Goal: Task Accomplishment & Management: Manage account settings

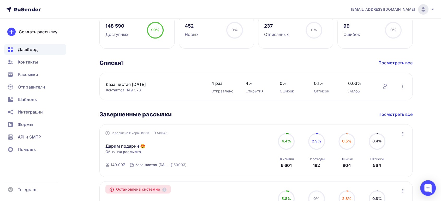
scroll to position [145, 0]
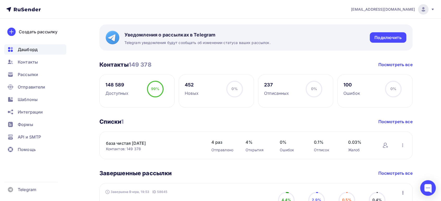
scroll to position [87, 0]
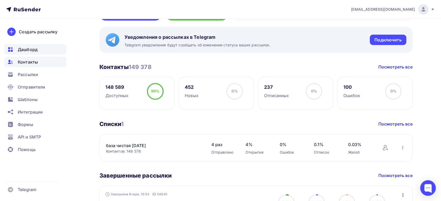
click at [32, 61] on span "Контакты" at bounding box center [28, 62] width 20 height 6
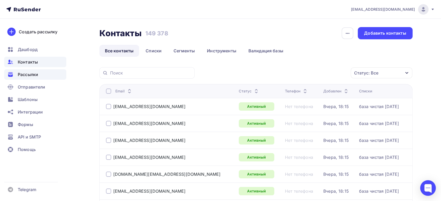
click at [29, 73] on span "Рассылки" at bounding box center [28, 74] width 20 height 6
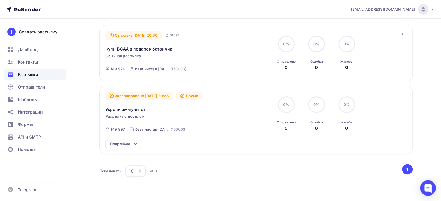
scroll to position [145, 0]
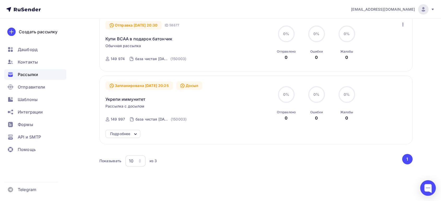
click at [127, 131] on div "Подробнее" at bounding box center [120, 134] width 20 height 6
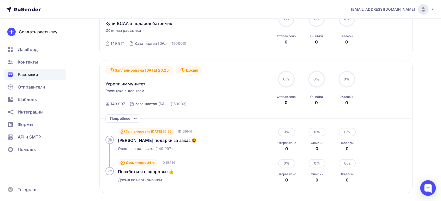
scroll to position [174, 0]
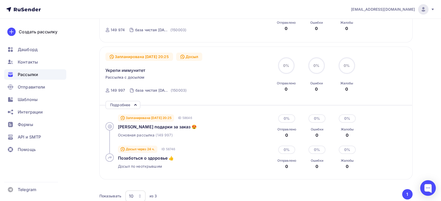
click at [108, 124] on icon at bounding box center [110, 126] width 4 height 4
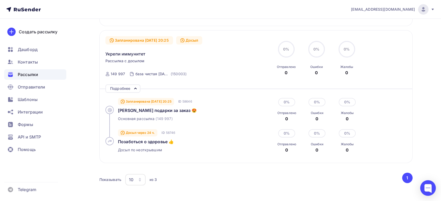
scroll to position [203, 0]
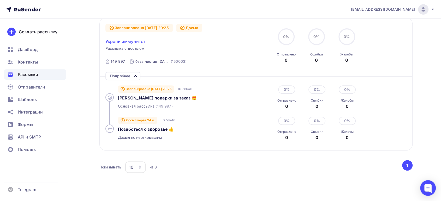
click at [127, 38] on span "Укрепи иммунитет" at bounding box center [125, 41] width 40 height 6
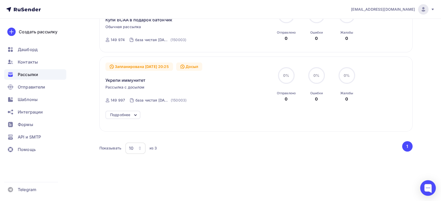
scroll to position [157, 0]
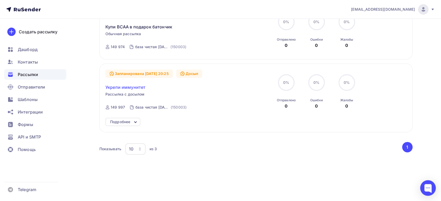
click at [122, 84] on span "Укрепи иммунитет" at bounding box center [125, 87] width 40 height 6
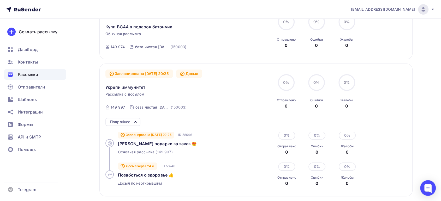
scroll to position [203, 0]
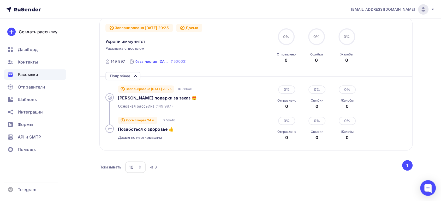
click at [140, 59] on div "база чистая [DATE]" at bounding box center [152, 61] width 34 height 5
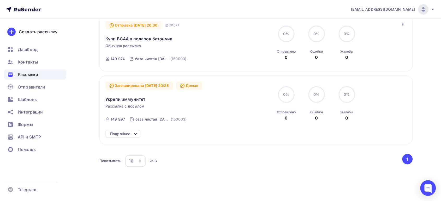
scroll to position [157, 0]
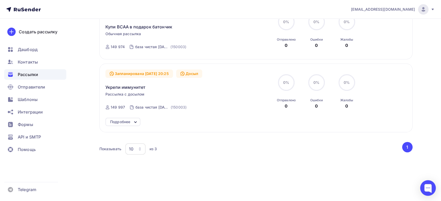
click at [123, 119] on div "Подробнее" at bounding box center [120, 122] width 20 height 6
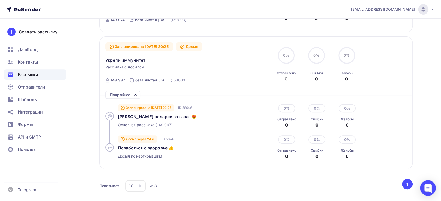
scroll to position [215, 0]
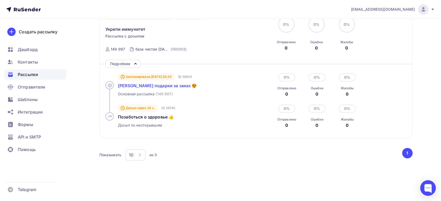
drag, startPoint x: 143, startPoint y: 78, endPoint x: 137, endPoint y: 79, distance: 6.3
click at [137, 83] on span "[PERSON_NAME] подарки за заказ 😍" at bounding box center [157, 85] width 79 height 5
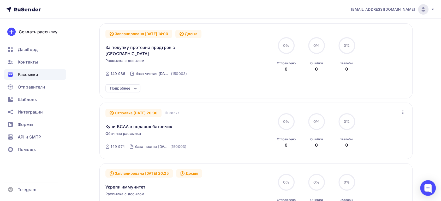
scroll to position [12, 0]
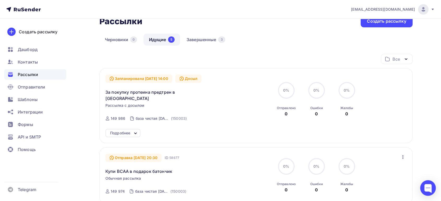
click at [404, 76] on div "Запланирована 13.09.2025, 14:00 Досыл За покупку протеина предтрен в подарок Ра…" at bounding box center [255, 100] width 301 height 50
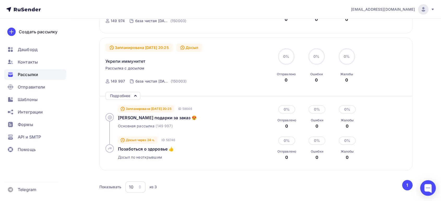
scroll to position [174, 0]
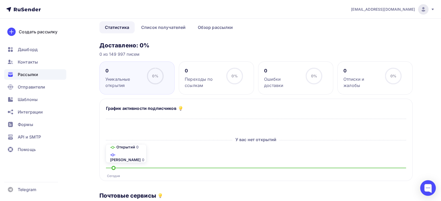
scroll to position [29, 0]
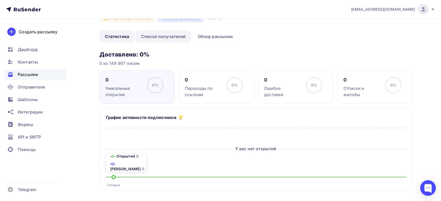
click at [160, 35] on link "Список получателей" at bounding box center [164, 37] width 56 height 12
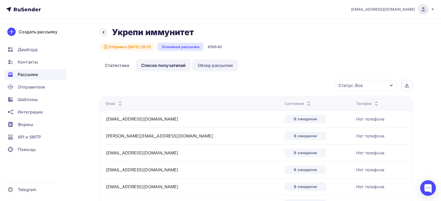
click at [211, 66] on link "Обзор рассылки" at bounding box center [215, 65] width 46 height 12
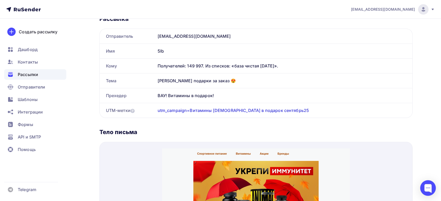
scroll to position [25, 0]
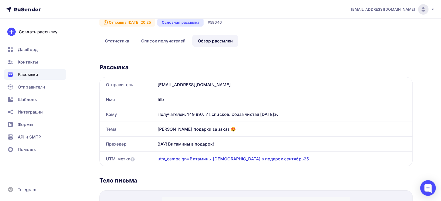
click at [167, 91] on div "shop@5lb.ru" at bounding box center [284, 84] width 257 height 15
click at [172, 99] on div "5lb" at bounding box center [284, 99] width 257 height 15
click at [212, 115] on div "Получателей: 149 997. Из списков: «база чистая 09.09.25»." at bounding box center [282, 114] width 248 height 6
click at [202, 123] on div "Дарим подарки за заказ 😍" at bounding box center [284, 129] width 257 height 15
click at [196, 129] on div "Дарим подарки за заказ 😍" at bounding box center [284, 129] width 257 height 15
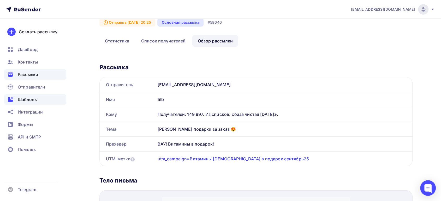
click at [30, 100] on span "Шаблоны" at bounding box center [28, 100] width 20 height 6
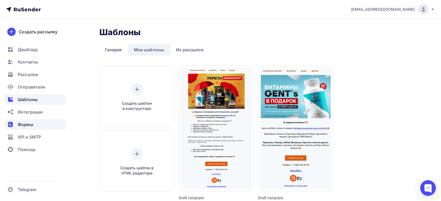
click at [20, 122] on span "Формы" at bounding box center [25, 125] width 15 height 6
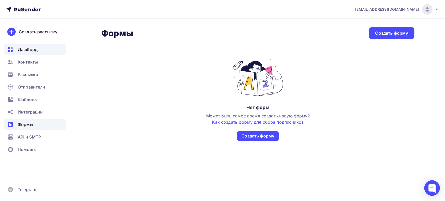
click at [30, 49] on span "Дашборд" at bounding box center [28, 49] width 20 height 6
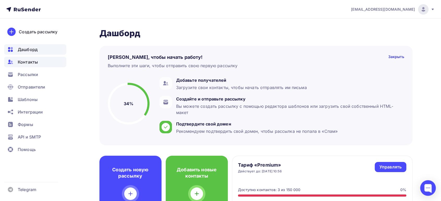
click at [25, 59] on span "Контакты" at bounding box center [28, 62] width 20 height 6
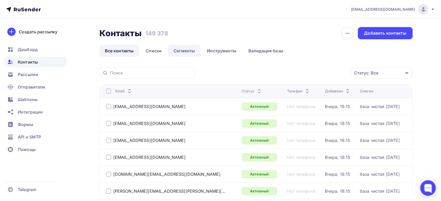
click at [183, 50] on link "Сегменты" at bounding box center [184, 51] width 32 height 12
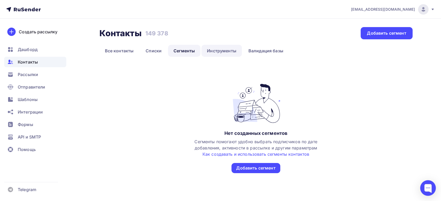
click at [218, 51] on link "Инструменты" at bounding box center [221, 51] width 40 height 12
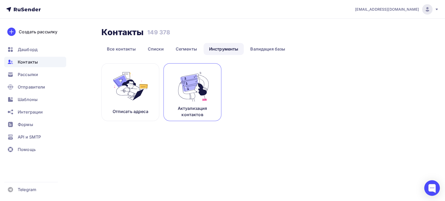
click at [193, 106] on p "Актуализация контактов" at bounding box center [192, 111] width 45 height 13
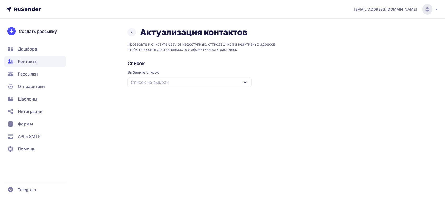
click at [173, 83] on div "Список не выбран" at bounding box center [190, 82] width 124 height 10
click at [155, 112] on div "база чистая [DATE]" at bounding box center [190, 114] width 118 height 13
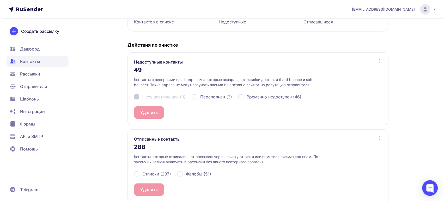
scroll to position [94, 0]
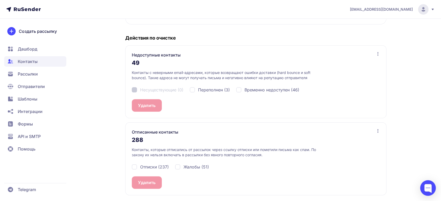
click at [136, 167] on div "Отписки (237)" at bounding box center [150, 167] width 37 height 6
checkbox input "true"
click at [179, 167] on div "Жалобы (51)" at bounding box center [192, 167] width 34 height 6
checkbox input "true"
click at [154, 180] on button "Удалить 288" at bounding box center [151, 183] width 38 height 13
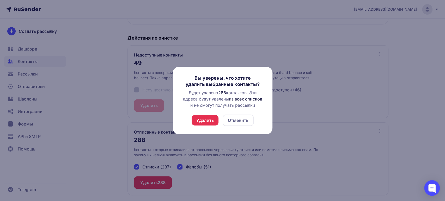
click at [204, 121] on button "Удалить" at bounding box center [205, 120] width 27 height 10
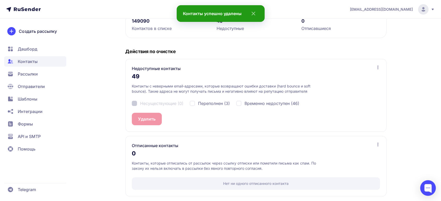
scroll to position [81, 0]
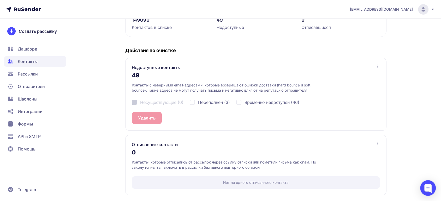
click at [27, 50] on span "Дашборд" at bounding box center [28, 49] width 20 height 6
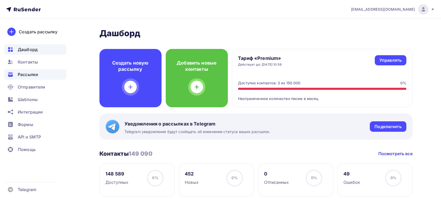
click at [28, 74] on span "Рассылки" at bounding box center [28, 74] width 20 height 6
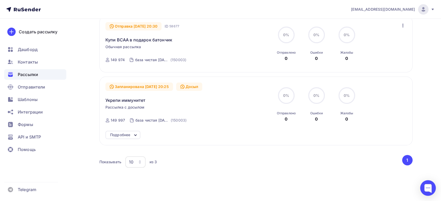
scroll to position [145, 0]
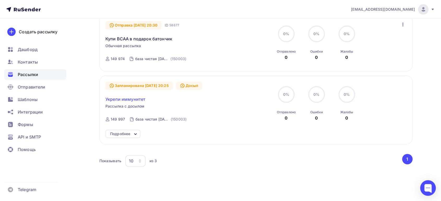
click at [128, 96] on span "Укрепи иммунитет" at bounding box center [125, 99] width 40 height 6
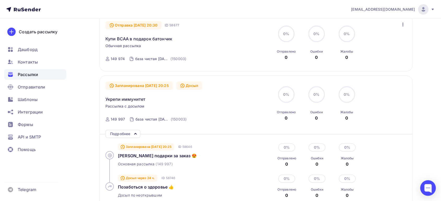
scroll to position [203, 0]
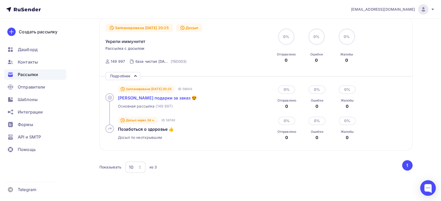
click at [137, 95] on span "[PERSON_NAME] подарки за заказ 😍" at bounding box center [157, 97] width 79 height 5
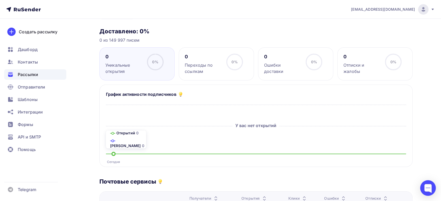
scroll to position [29, 0]
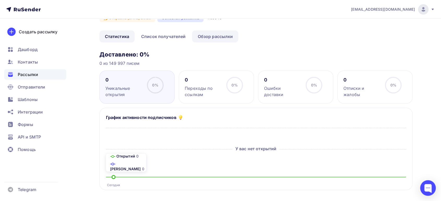
click at [206, 39] on link "Обзор рассылки" at bounding box center [215, 37] width 46 height 12
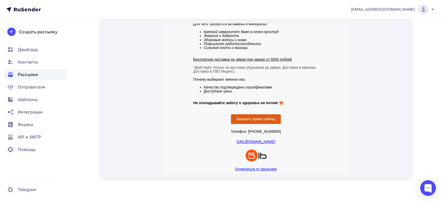
scroll to position [117, 0]
click at [25, 87] on span "Отправители" at bounding box center [32, 87] width 28 height 6
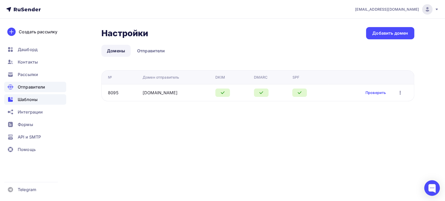
click at [21, 99] on span "Шаблоны" at bounding box center [28, 100] width 20 height 6
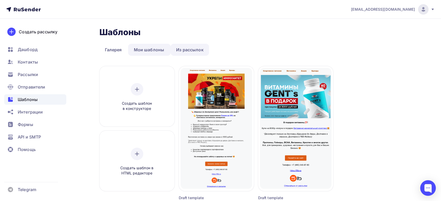
click at [184, 51] on link "Из рассылок" at bounding box center [190, 50] width 38 height 12
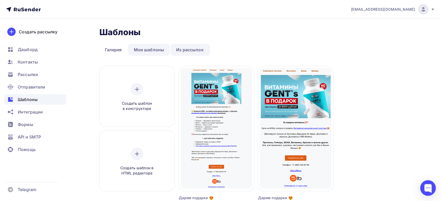
click at [151, 49] on link "Мои шаблоны" at bounding box center [148, 50] width 41 height 12
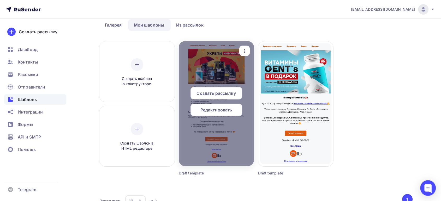
scroll to position [58, 0]
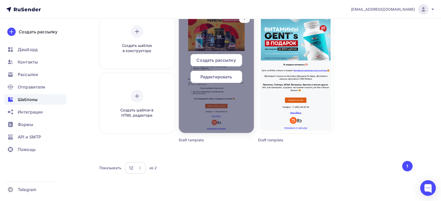
click at [212, 77] on span "Редактировать" at bounding box center [216, 77] width 32 height 6
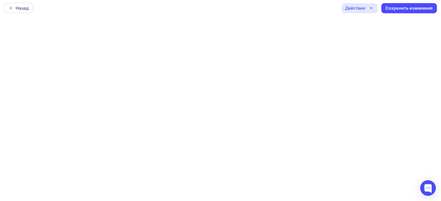
scroll to position [2, 0]
click at [397, 11] on div "Сохранить изменения" at bounding box center [409, 8] width 56 height 10
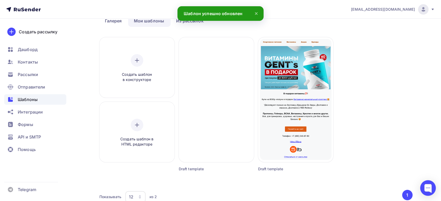
scroll to position [58, 0]
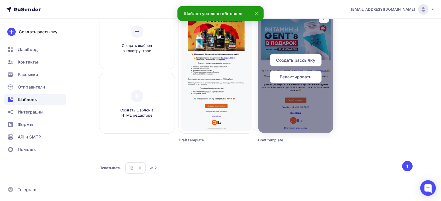
click at [296, 78] on span "Редактировать" at bounding box center [296, 77] width 32 height 6
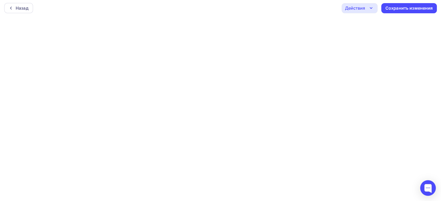
scroll to position [2, 0]
click at [417, 10] on div "Сохранить изменения" at bounding box center [408, 8] width 47 height 6
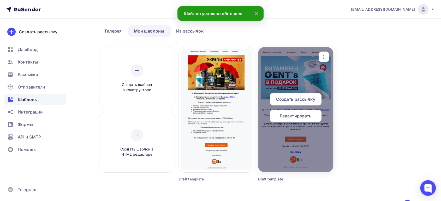
scroll to position [29, 0]
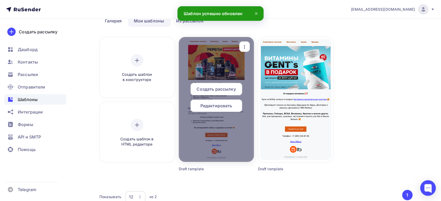
click at [236, 146] on div at bounding box center [216, 99] width 75 height 125
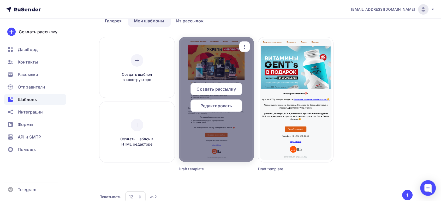
click at [211, 106] on span "Редактировать" at bounding box center [216, 106] width 32 height 6
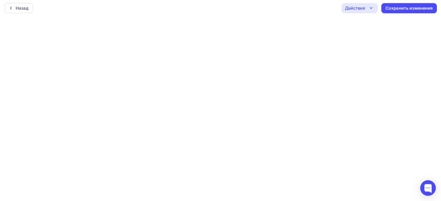
scroll to position [2, 0]
click at [409, 7] on div "Сохранить изменения" at bounding box center [408, 8] width 47 height 6
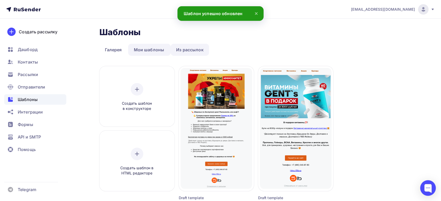
scroll to position [29, 0]
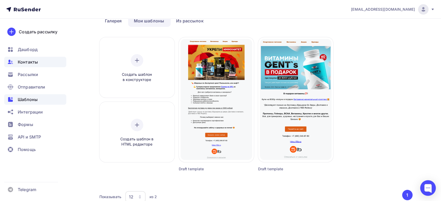
click at [29, 62] on span "Контакты" at bounding box center [28, 62] width 20 height 6
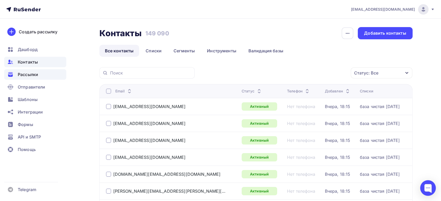
click at [23, 75] on span "Рассылки" at bounding box center [28, 74] width 20 height 6
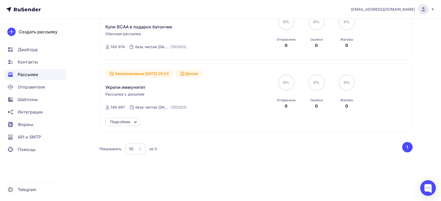
scroll to position [128, 0]
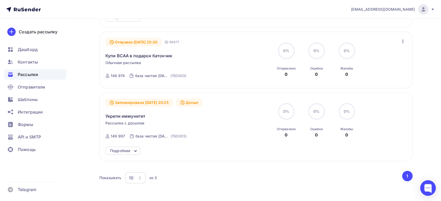
click at [402, 38] on icon "button" at bounding box center [403, 41] width 6 height 6
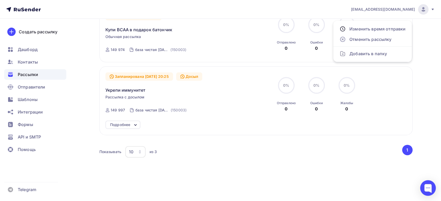
scroll to position [157, 0]
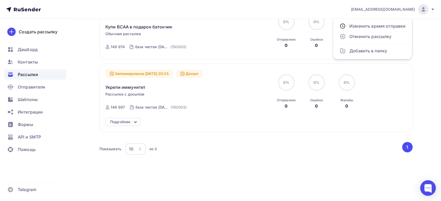
click at [370, 102] on div "0% 0% Отправлено 0 0% 0% Ошибки 0 0% 0% Жалобы 0" at bounding box center [331, 91] width 117 height 35
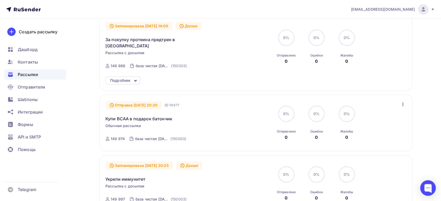
scroll to position [12, 0]
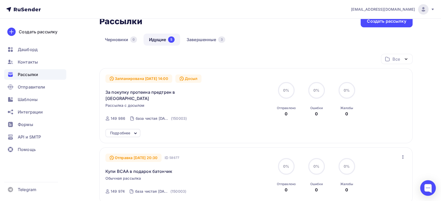
click at [402, 60] on div "Все" at bounding box center [397, 59] width 32 height 10
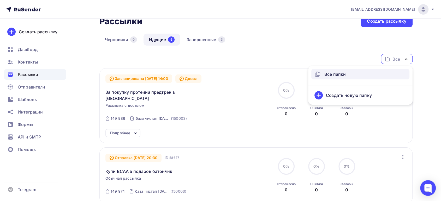
click at [413, 123] on div "Рассылки Рассылки Создать рассылку Черновики 0 Идущие 5 Завершенные 3 Идущие 5 …" at bounding box center [221, 180] width 428 height 346
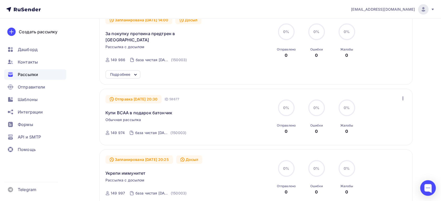
scroll to position [70, 0]
click at [139, 71] on div "Подробнее" at bounding box center [122, 75] width 35 height 8
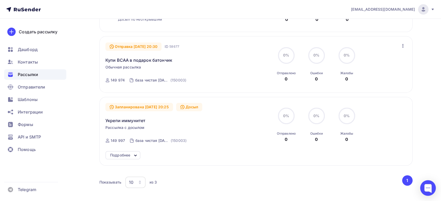
scroll to position [215, 0]
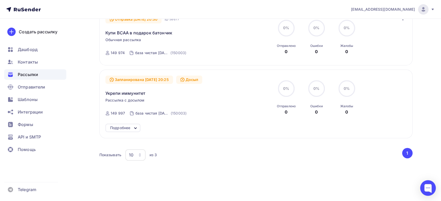
click at [135, 125] on icon at bounding box center [135, 128] width 6 height 6
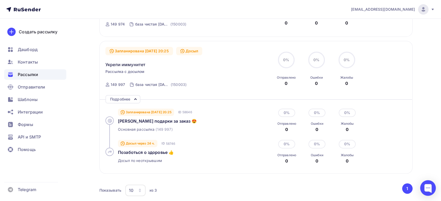
scroll to position [244, 0]
click at [143, 118] on span "Дарим подарки за заказ 😍" at bounding box center [157, 120] width 79 height 5
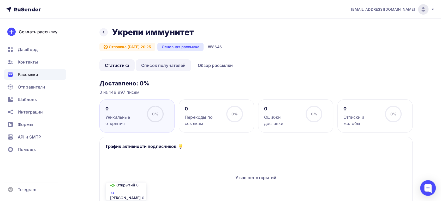
click at [172, 66] on link "Список получателей" at bounding box center [164, 65] width 56 height 12
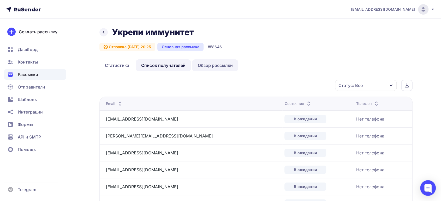
click at [203, 63] on link "Обзор рассылки" at bounding box center [215, 65] width 46 height 12
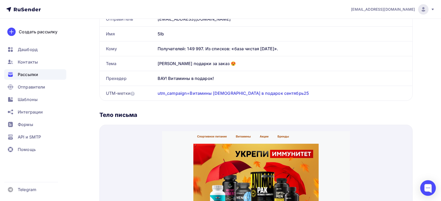
scroll to position [87, 0]
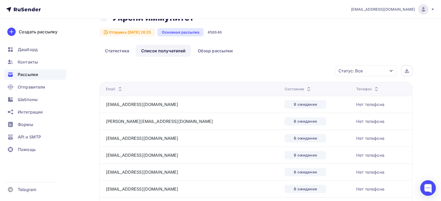
scroll to position [29, 0]
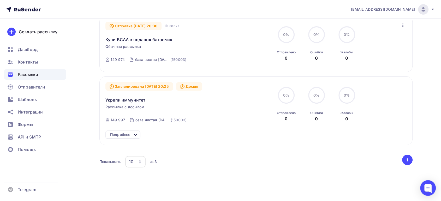
scroll to position [145, 0]
click at [133, 131] on icon at bounding box center [135, 134] width 6 height 6
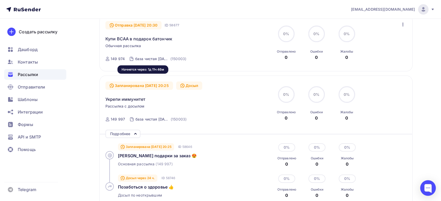
click at [148, 82] on div "Запланирована 11.09.2025, 20:25" at bounding box center [139, 86] width 68 height 8
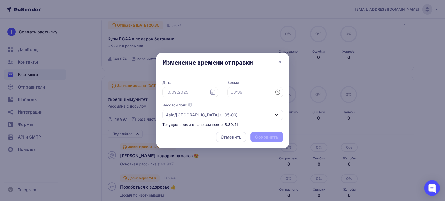
click at [213, 91] on icon at bounding box center [212, 91] width 5 height 5
click at [238, 105] on div "Часовой пояс По умолчанию используется часовой пояс из настроек вашего акаунта …" at bounding box center [223, 111] width 121 height 17
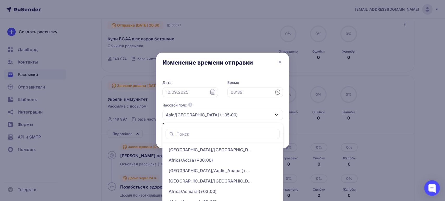
scroll to position [26, 0]
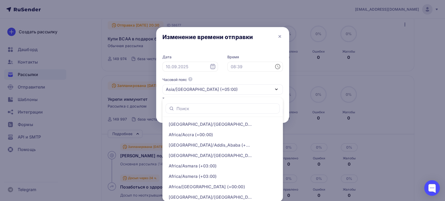
click at [277, 67] on icon at bounding box center [278, 67] width 6 height 6
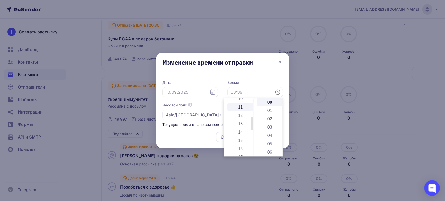
scroll to position [58, 0]
click at [240, 126] on li "10" at bounding box center [240, 128] width 27 height 8
click at [266, 127] on li "55" at bounding box center [270, 127] width 27 height 8
type input "10:55"
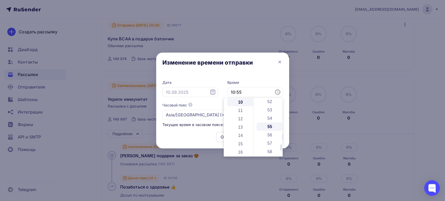
scroll to position [459, 0]
click at [265, 71] on div "Изменение времени отправки" at bounding box center [222, 64] width 133 height 22
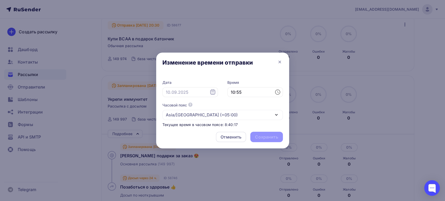
click at [262, 137] on div "Отменить Сохранить" at bounding box center [222, 138] width 133 height 21
click at [235, 114] on div "Asia/Yekaterinburg (+05:00)" at bounding box center [223, 115] width 121 height 10
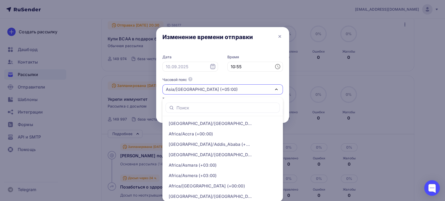
scroll to position [0, 0]
click at [225, 80] on div "Часовой пояс По умолчанию используется часовой пояс из настроек вашего акаунта …" at bounding box center [223, 85] width 121 height 17
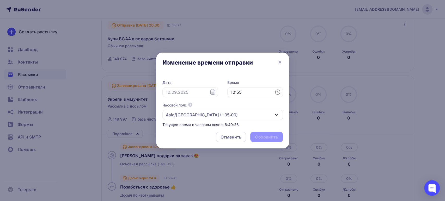
click at [263, 135] on div "Отменить Сохранить" at bounding box center [222, 138] width 133 height 21
click at [257, 137] on div "Отменить Сохранить" at bounding box center [222, 138] width 133 height 21
click at [215, 93] on icon at bounding box center [212, 91] width 5 height 5
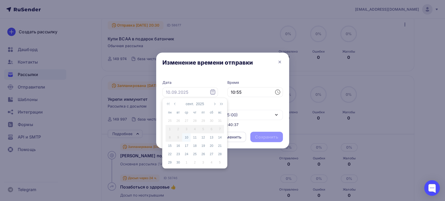
click at [186, 139] on div "10" at bounding box center [186, 137] width 8 height 5
type input "10.09.2025"
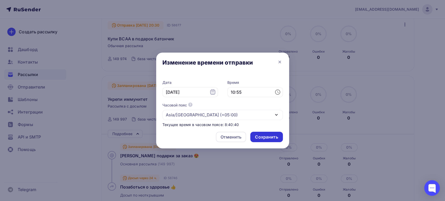
click at [269, 136] on div "Сохранить" at bounding box center [266, 137] width 23 height 6
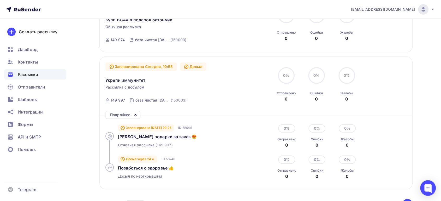
scroll to position [174, 0]
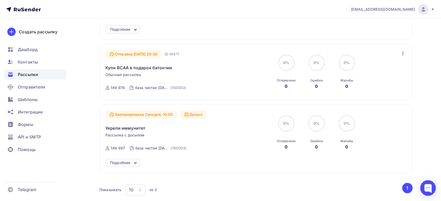
scroll to position [145, 0]
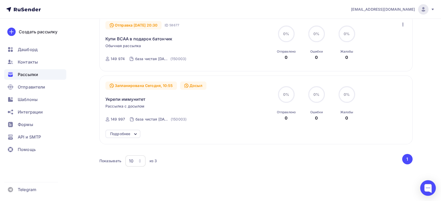
click at [136, 131] on icon at bounding box center [135, 134] width 6 height 6
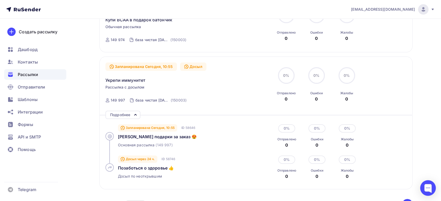
scroll to position [174, 0]
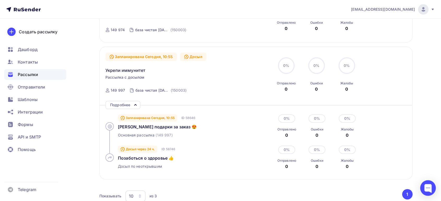
click at [189, 53] on div "Досыл" at bounding box center [193, 57] width 26 height 8
click at [191, 53] on div "Досыл" at bounding box center [193, 57] width 26 height 8
click at [189, 53] on div "Досыл" at bounding box center [193, 57] width 26 height 8
click at [196, 53] on div "Досыл" at bounding box center [193, 57] width 26 height 8
click at [163, 124] on span "[PERSON_NAME] подарки за заказ 😍" at bounding box center [157, 126] width 79 height 5
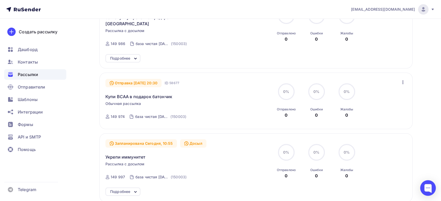
scroll to position [145, 0]
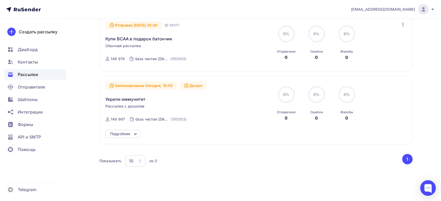
click at [127, 131] on div "Подробнее" at bounding box center [120, 134] width 20 height 6
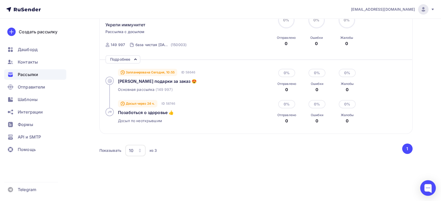
scroll to position [221, 0]
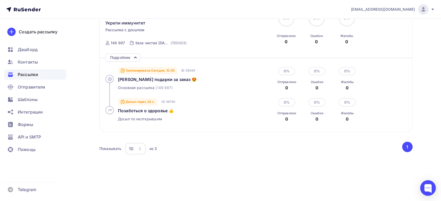
click at [110, 109] on icon at bounding box center [110, 110] width 4 height 3
click at [152, 108] on span "Позаботься о здоровье 👍" at bounding box center [146, 110] width 56 height 5
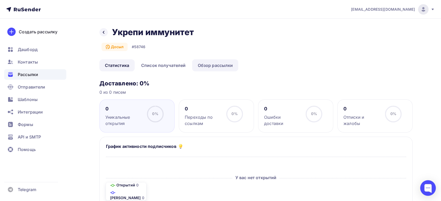
click at [208, 67] on link "Обзор рассылки" at bounding box center [215, 65] width 46 height 12
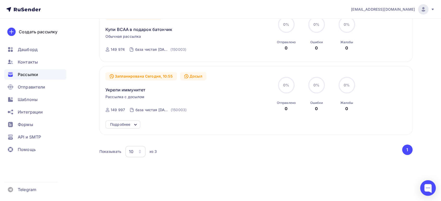
scroll to position [157, 0]
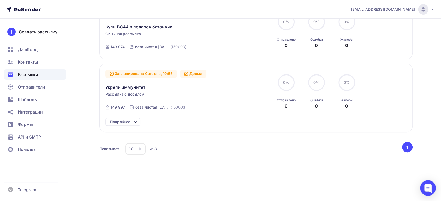
click at [130, 119] on div "Подробнее" at bounding box center [120, 122] width 20 height 6
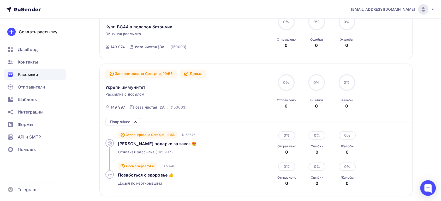
scroll to position [186, 0]
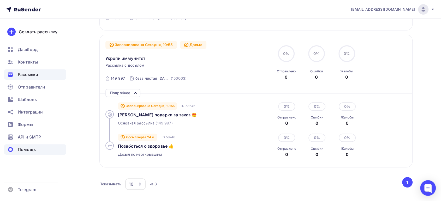
click at [21, 149] on span "Помощь" at bounding box center [27, 150] width 18 height 6
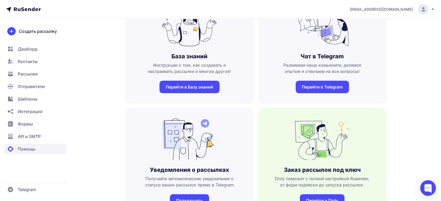
scroll to position [29, 0]
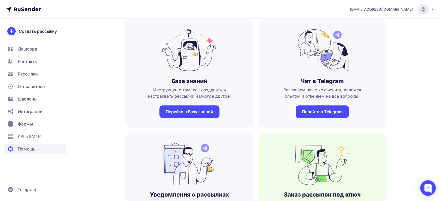
click at [205, 115] on link "Перейти в Базу знаний" at bounding box center [189, 112] width 60 height 13
click at [425, 189] on div at bounding box center [428, 189] width 16 height 16
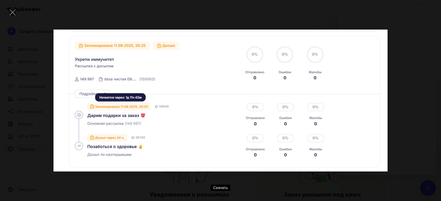
click at [427, 14] on div "Скачать" at bounding box center [220, 101] width 425 height 186
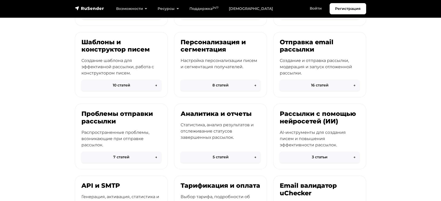
scroll to position [145, 0]
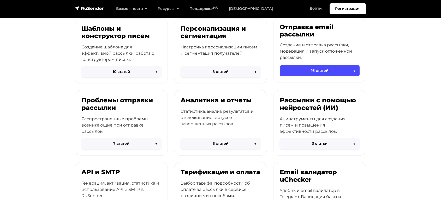
click at [298, 36] on h3 "Отправка email рассылки" at bounding box center [320, 30] width 80 height 15
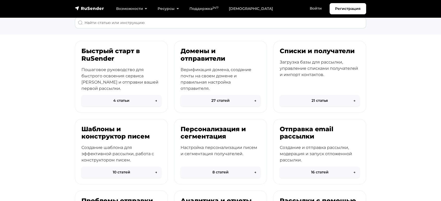
scroll to position [0, 0]
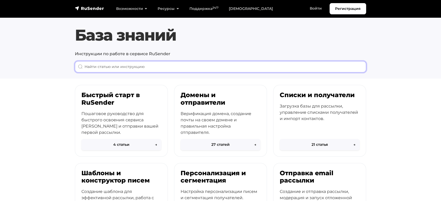
click at [168, 66] on input "When autocomplete results are available use up and down arrows to review and en…" at bounding box center [220, 66] width 291 height 11
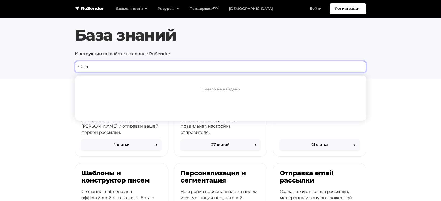
type input "j"
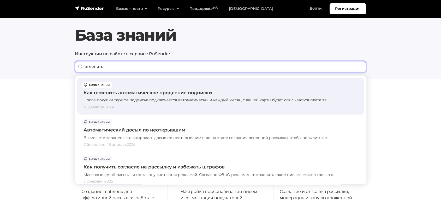
scroll to position [29, 0]
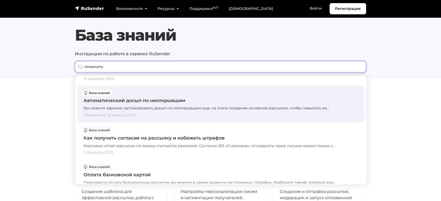
type input "отменить"
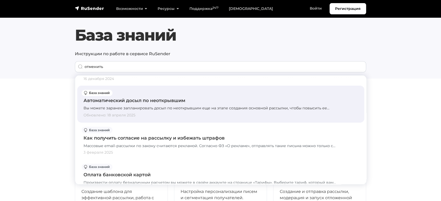
click at [153, 100] on div "Автоматический досыл по неоткрывшим" at bounding box center [220, 100] width 274 height 7
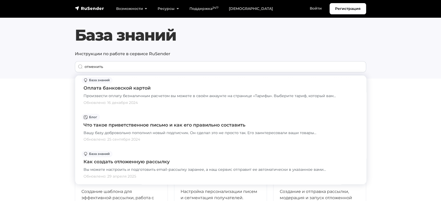
scroll to position [117, 0]
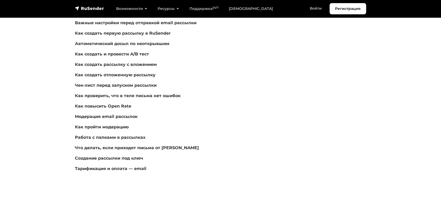
scroll to position [87, 0]
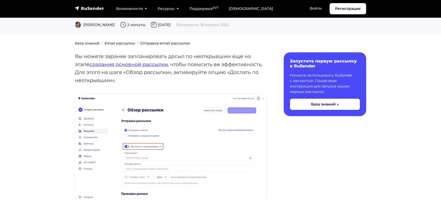
scroll to position [58, 0]
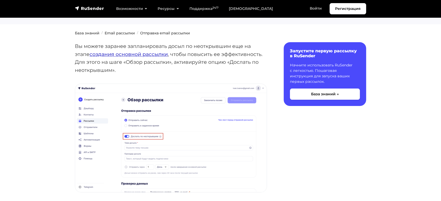
click at [97, 56] on link "создания основной рассылки" at bounding box center [128, 54] width 78 height 6
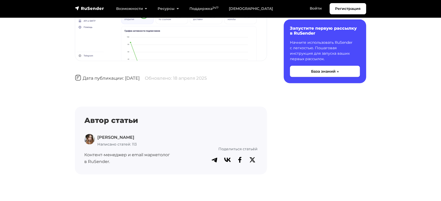
scroll to position [1131, 0]
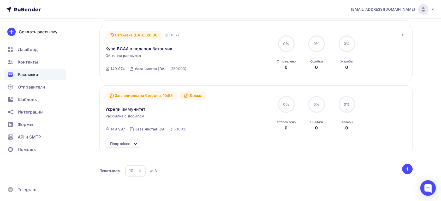
scroll to position [145, 0]
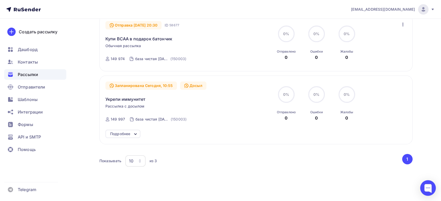
click at [125, 131] on div "Подробнее" at bounding box center [120, 134] width 20 height 6
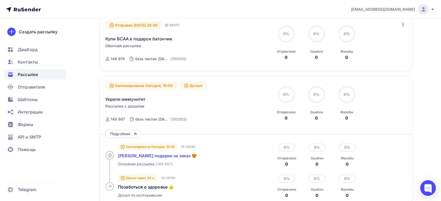
click at [139, 153] on span "Дарим подарки за заказ 😍" at bounding box center [157, 155] width 79 height 5
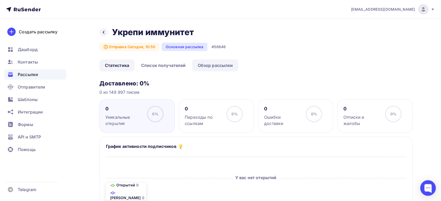
click at [200, 63] on link "Обзор рассылки" at bounding box center [215, 65] width 46 height 12
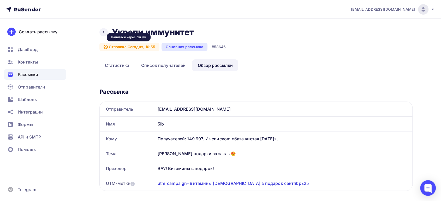
click at [119, 46] on div "Отправка Сегодня, 10:55" at bounding box center [129, 47] width 60 height 8
click at [128, 46] on div "Отправка Сегодня, 10:55" at bounding box center [129, 47] width 60 height 8
click at [101, 31] on div at bounding box center [103, 32] width 8 height 8
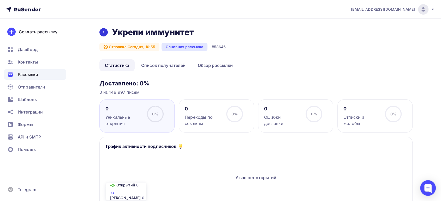
click at [103, 32] on icon at bounding box center [104, 32] width 4 height 4
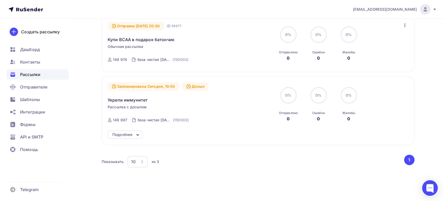
scroll to position [145, 0]
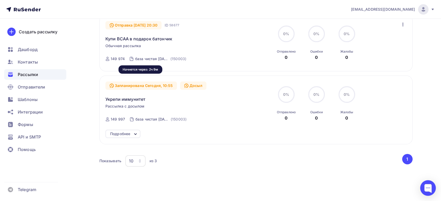
click at [147, 82] on div "Запланирована Сегодня, 10:55" at bounding box center [140, 86] width 71 height 8
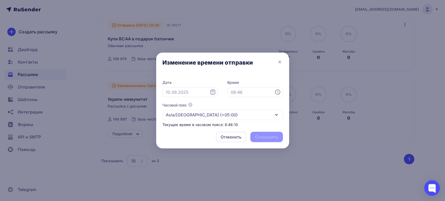
click at [214, 93] on icon at bounding box center [213, 92] width 6 height 6
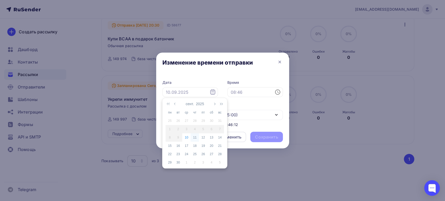
click at [194, 138] on div "11" at bounding box center [195, 137] width 8 height 5
type input "11.09.2025"
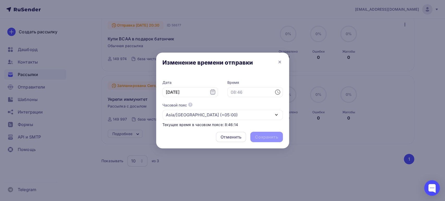
click at [278, 92] on icon at bounding box center [278, 92] width 6 height 6
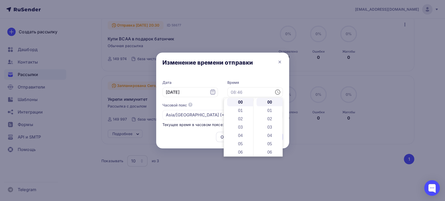
click at [256, 80] on label "Время" at bounding box center [256, 82] width 56 height 5
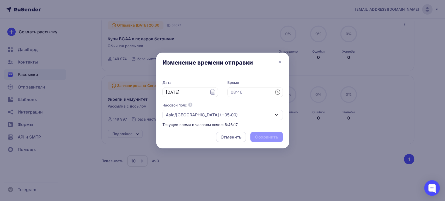
click at [278, 94] on icon at bounding box center [278, 92] width 6 height 6
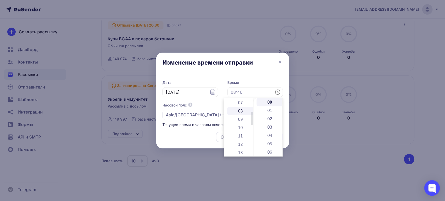
click at [242, 109] on li "08" at bounding box center [240, 111] width 27 height 8
click at [237, 118] on li "10" at bounding box center [240, 119] width 27 height 8
click at [268, 128] on li "59" at bounding box center [270, 131] width 27 height 8
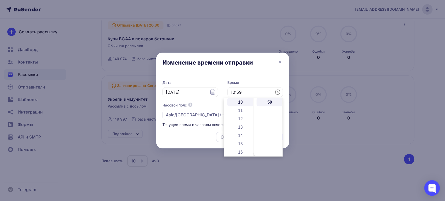
click at [249, 79] on div "Дата 11.09.2025 Время 10:59 Часовой пояс По умолчанию используется часовой пояс…" at bounding box center [222, 101] width 133 height 53
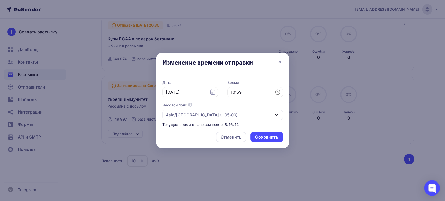
click at [277, 92] on icon at bounding box center [278, 92] width 6 height 6
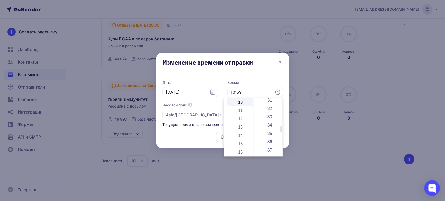
scroll to position [261, 0]
click at [266, 133] on li "35" at bounding box center [270, 134] width 27 height 8
type input "10:35"
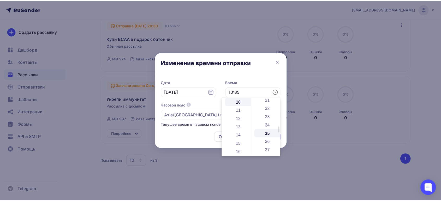
scroll to position [292, 0]
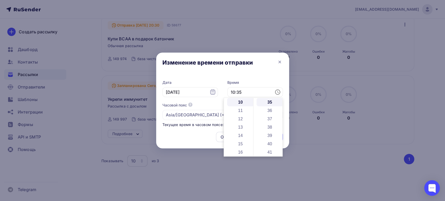
click at [253, 72] on div "Изменение времени отправки" at bounding box center [222, 64] width 133 height 22
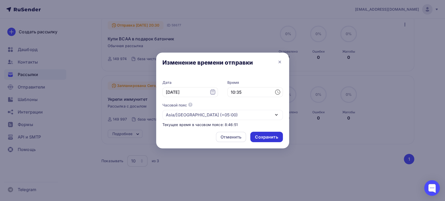
click at [261, 140] on div "Сохранить" at bounding box center [266, 137] width 23 height 6
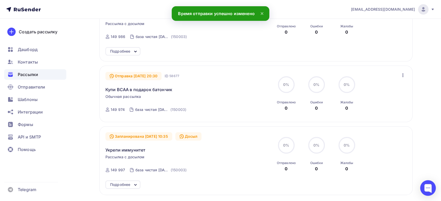
scroll to position [145, 0]
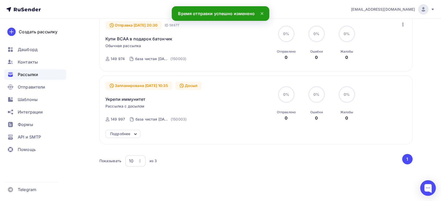
click at [137, 131] on icon at bounding box center [135, 134] width 6 height 6
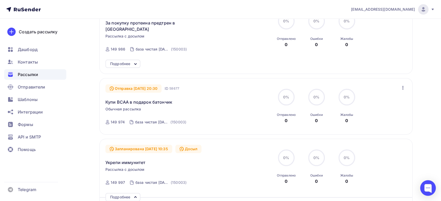
scroll to position [76, 0]
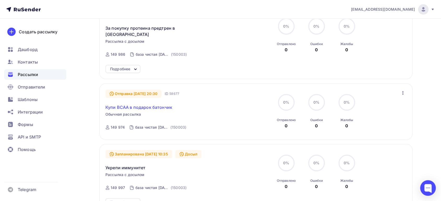
click at [153, 104] on link "Купи BCAA в подарок батончик" at bounding box center [138, 107] width 67 height 6
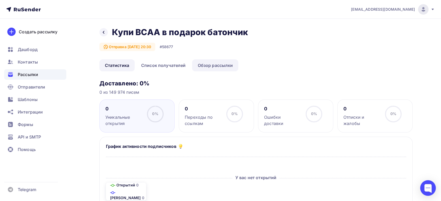
click at [207, 65] on link "Обзор рассылки" at bounding box center [215, 65] width 46 height 12
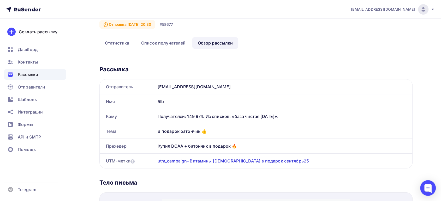
scroll to position [58, 0]
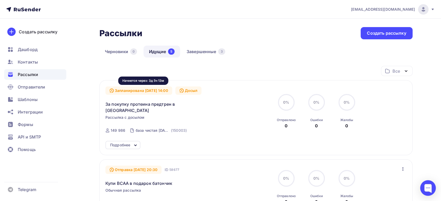
click at [142, 91] on div "Запланирована 13.09.2025, 14:00" at bounding box center [138, 91] width 67 height 8
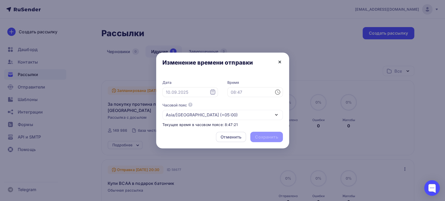
click at [281, 62] on icon at bounding box center [280, 62] width 6 height 6
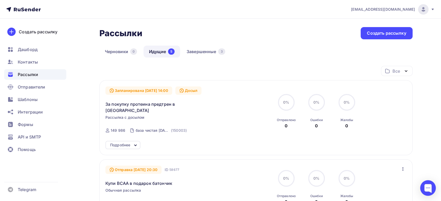
click at [120, 142] on div "Подробнее" at bounding box center [120, 145] width 20 height 6
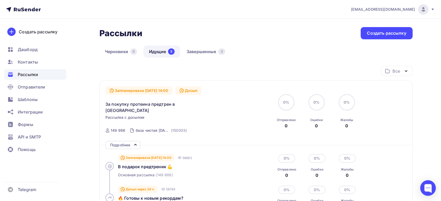
scroll to position [29, 0]
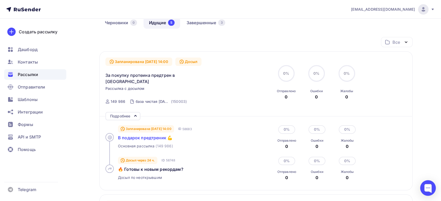
click at [150, 135] on span "В подарок предтреник 💪" at bounding box center [145, 137] width 55 height 5
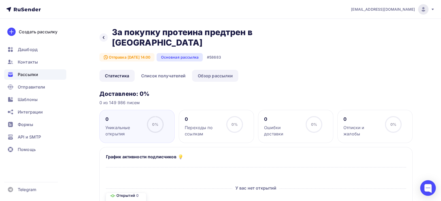
click at [202, 77] on link "Обзор рассылки" at bounding box center [215, 76] width 46 height 12
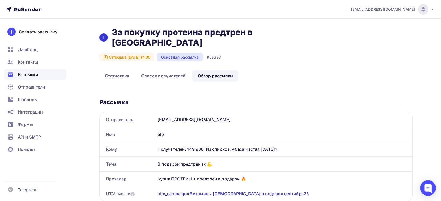
click at [101, 39] on div at bounding box center [103, 37] width 8 height 8
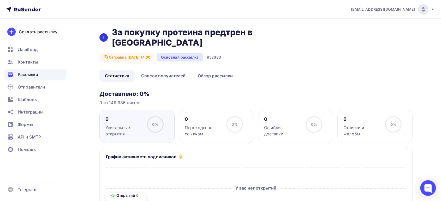
click at [101, 39] on div at bounding box center [103, 37] width 8 height 8
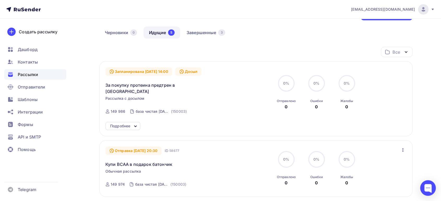
scroll to position [29, 0]
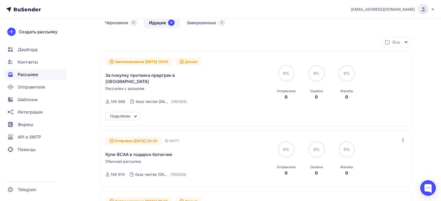
click at [131, 112] on div "Подробнее" at bounding box center [122, 116] width 35 height 8
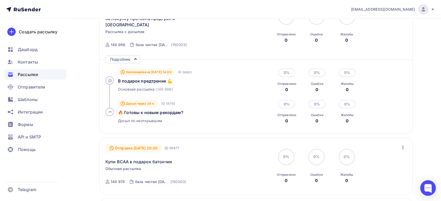
scroll to position [87, 0]
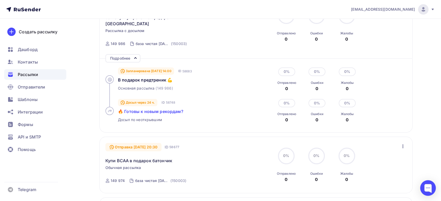
click at [143, 109] on span "🔥 Готовы к новым рекордам?" at bounding box center [150, 111] width 65 height 5
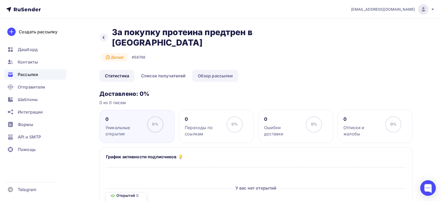
click at [205, 75] on link "Обзор рассылки" at bounding box center [215, 76] width 46 height 12
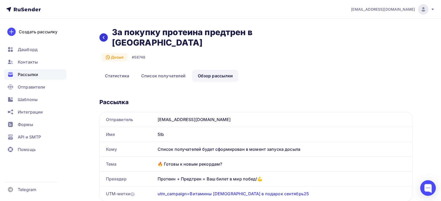
click at [102, 34] on div at bounding box center [103, 37] width 8 height 8
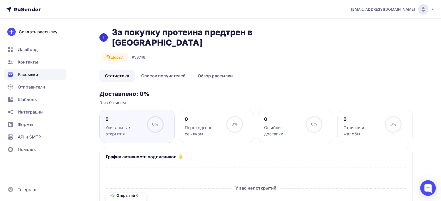
click at [105, 36] on icon at bounding box center [104, 37] width 4 height 4
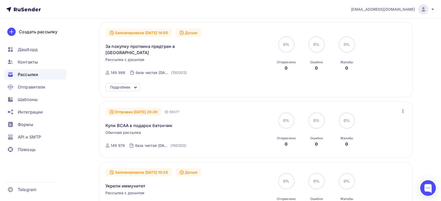
scroll to position [87, 0]
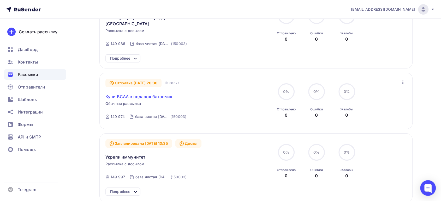
click at [145, 94] on link "Купи BCAA в подарок батончик" at bounding box center [138, 97] width 67 height 6
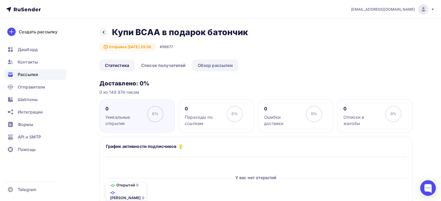
click at [209, 64] on link "Обзор рассылки" at bounding box center [215, 65] width 46 height 12
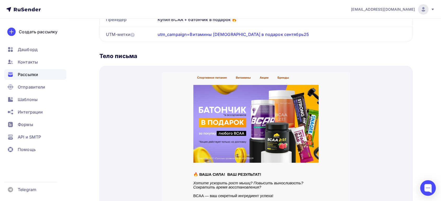
scroll to position [140, 0]
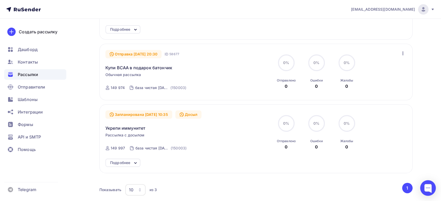
scroll to position [145, 0]
